Goal: Find contact information: Find contact information

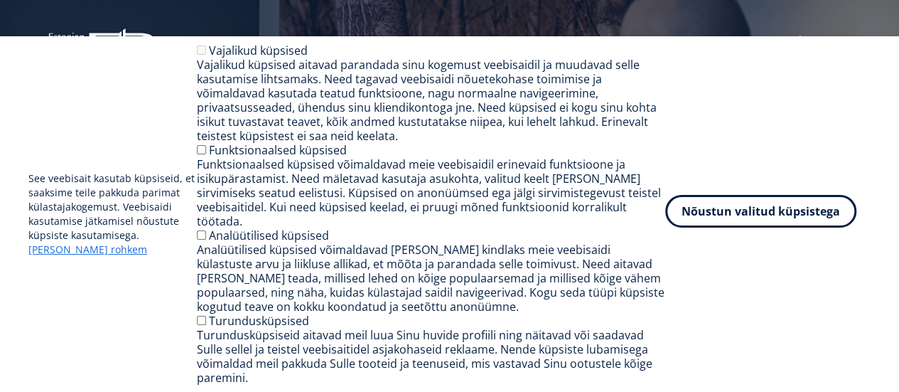
click at [745, 227] on button "Nõustun valitud küpsistega" at bounding box center [760, 211] width 191 height 33
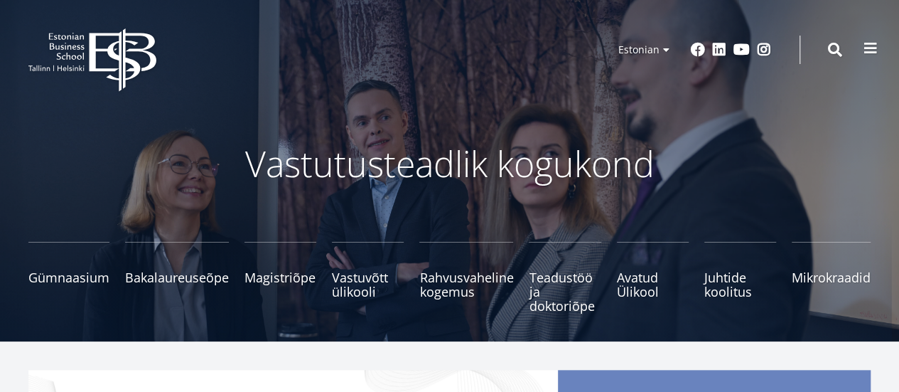
click at [867, 42] on span at bounding box center [871, 48] width 14 height 14
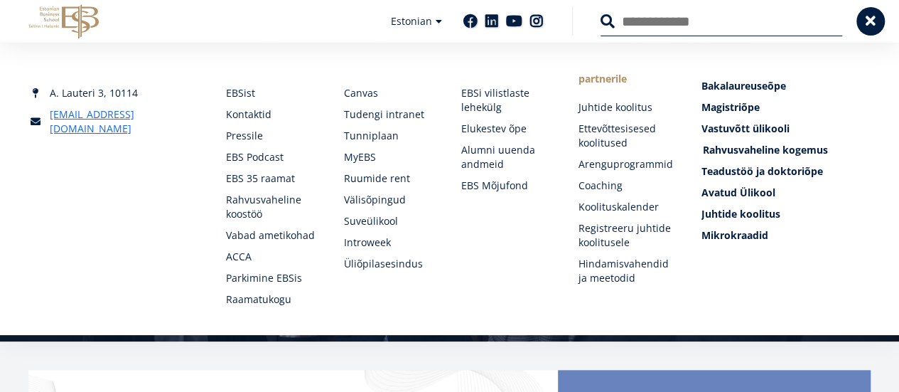
scroll to position [27, 0]
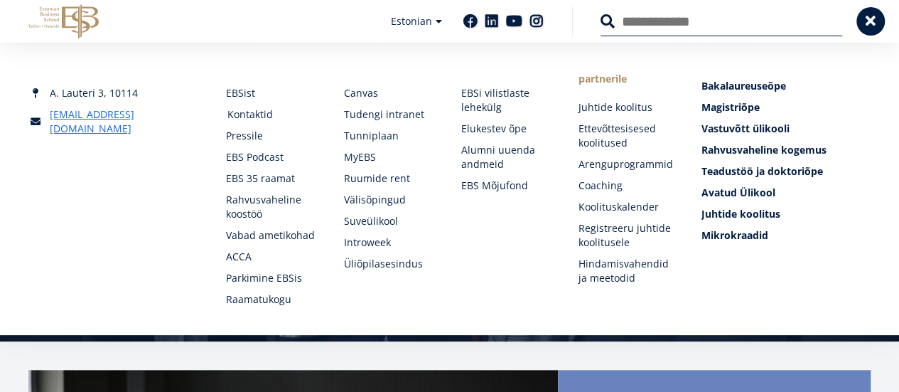
click at [247, 107] on link "Kontaktid" at bounding box center [271, 114] width 89 height 14
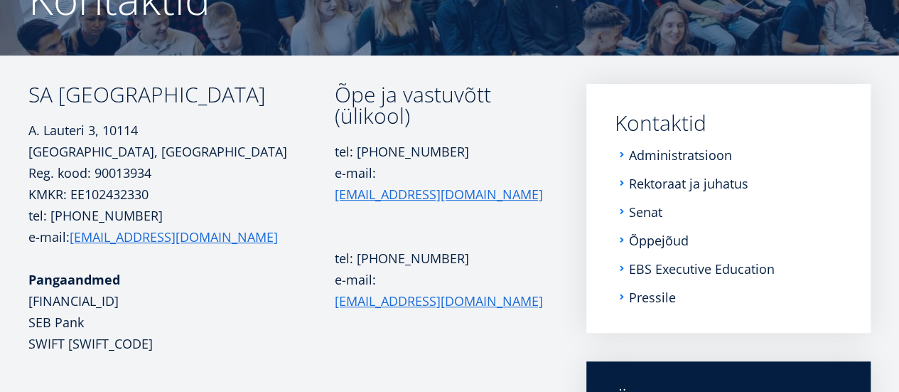
scroll to position [171, 0]
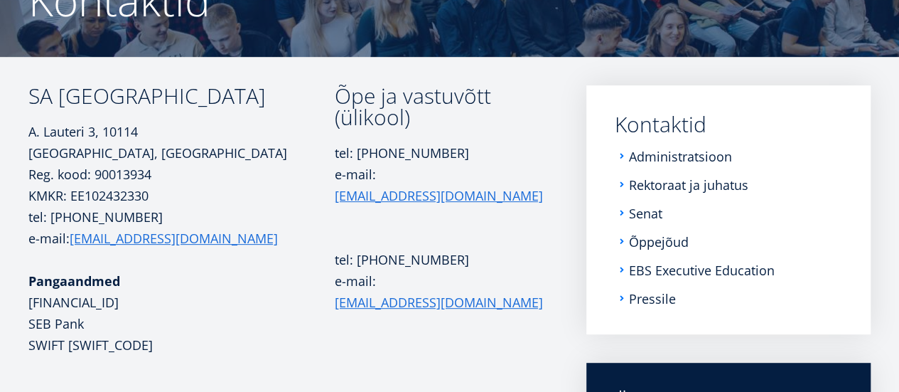
drag, startPoint x: 25, startPoint y: 90, endPoint x: 303, endPoint y: 102, distance: 278.2
click at [303, 102] on div "SA Estonian Business School A. Lauteri 3, 10114 Tallinn, Eesti Reg. kood: 90013…" at bounding box center [449, 351] width 899 height 533
copy div "SA [GEOGRAPHIC_DATA]"
click at [141, 303] on p "Pangaandmed EE431010220267429223 SEB Pank SWIFT EEUHEE2X" at bounding box center [181, 312] width 306 height 85
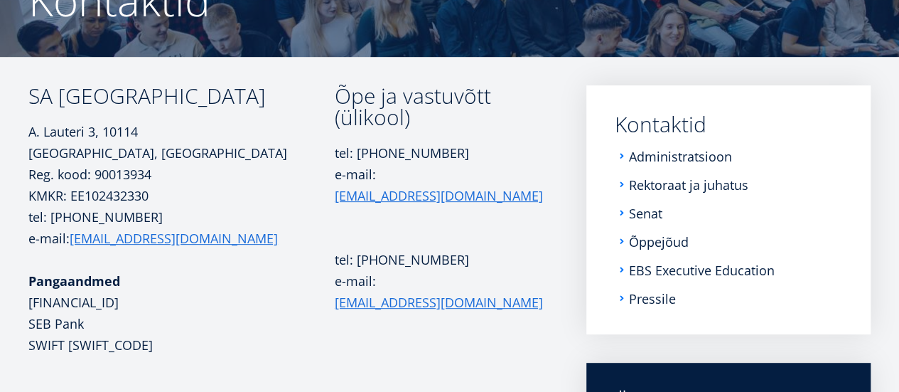
copy p "EE431010220267429223"
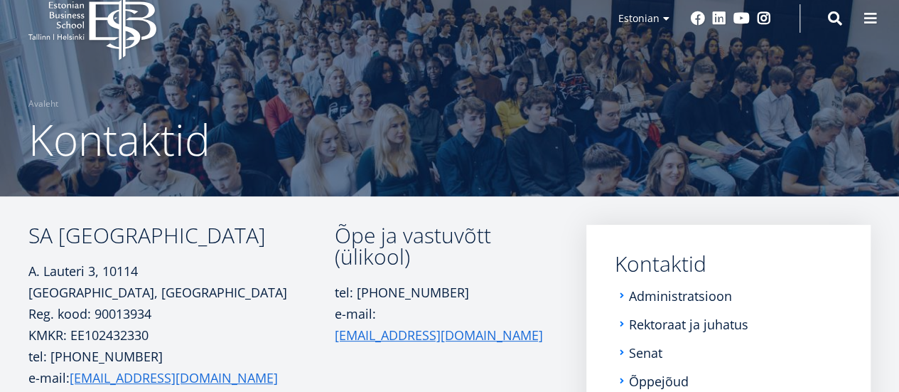
scroll to position [0, 0]
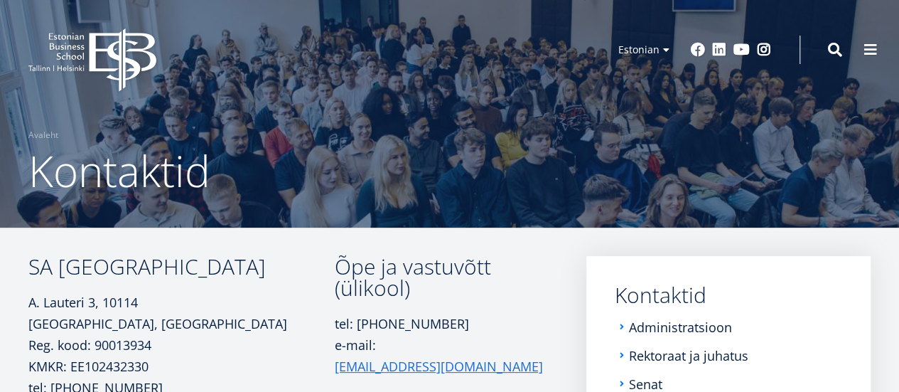
click at [118, 48] on icon "EBS Logo Created with Sketch." at bounding box center [92, 59] width 128 height 63
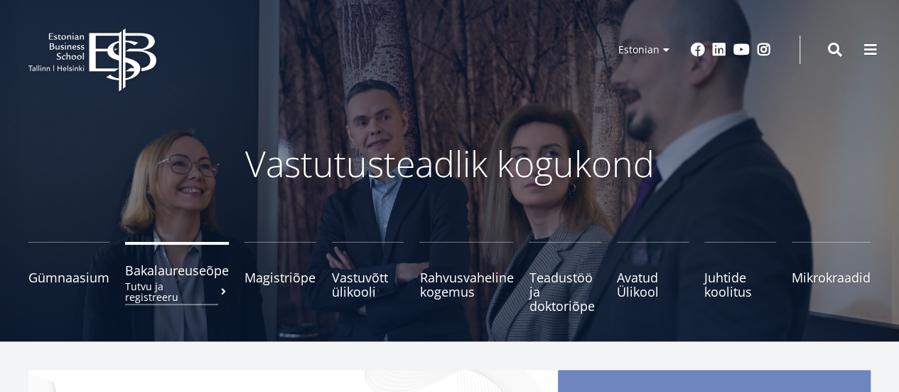
click at [178, 277] on span "Bakalaureuseõpe Tutvu ja registreeru" at bounding box center [177, 270] width 104 height 14
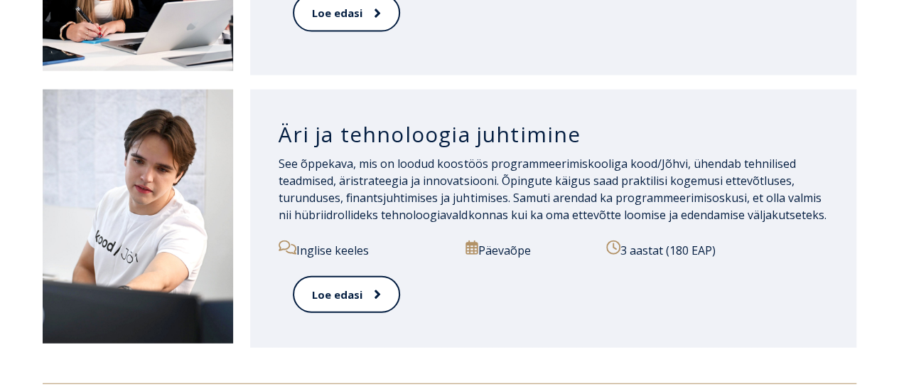
scroll to position [1280, 0]
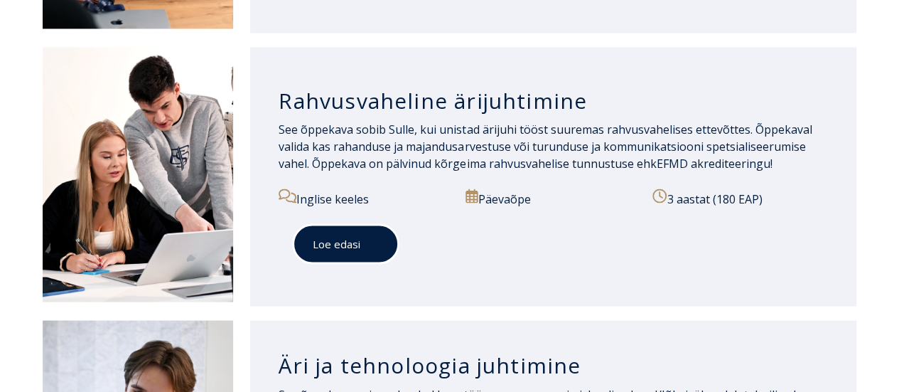
click at [351, 231] on link "Loe edasi" at bounding box center [346, 243] width 106 height 39
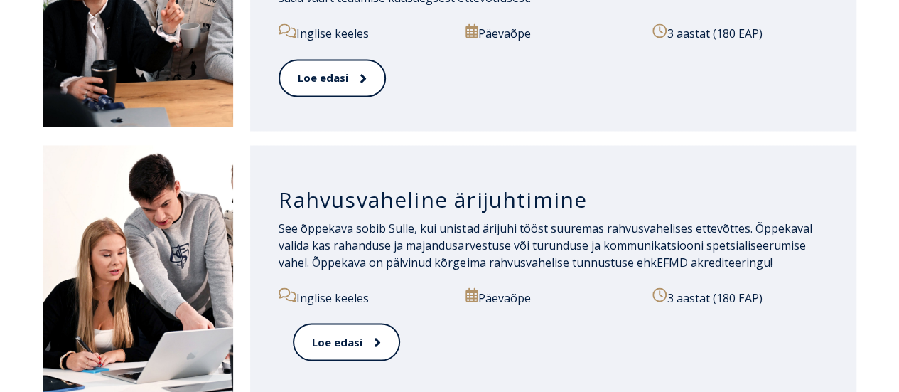
scroll to position [1277, 0]
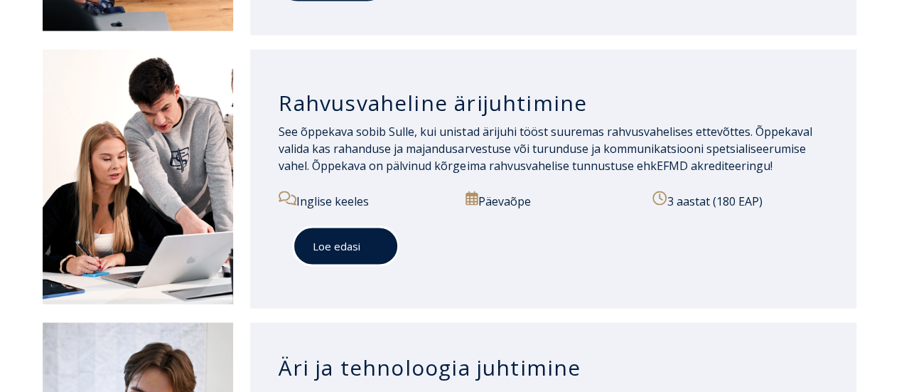
click at [349, 227] on link "Loe edasi" at bounding box center [346, 245] width 106 height 39
